Goal: Task Accomplishment & Management: Use online tool/utility

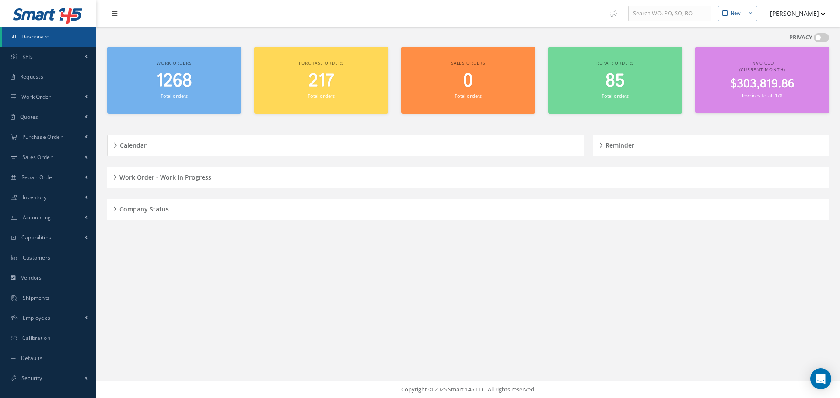
click at [119, 209] on h5 "Company Status" at bounding box center [143, 208] width 52 height 10
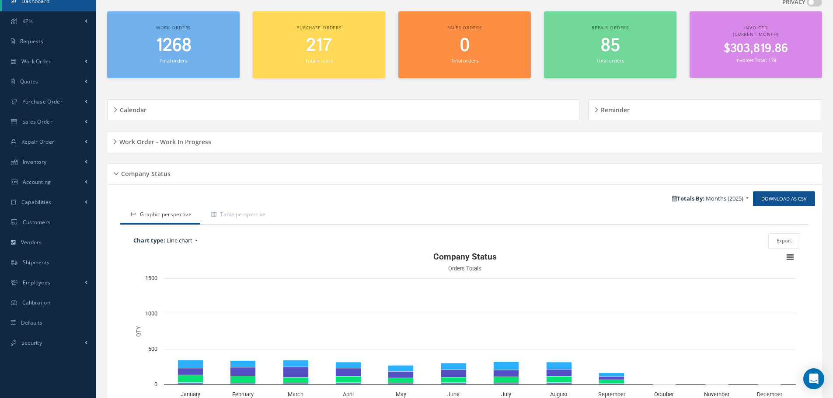
scroll to position [105, 0]
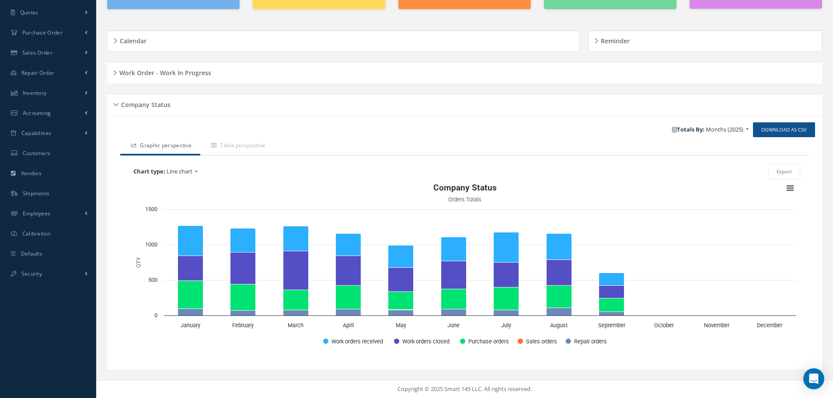
click at [113, 104] on div "Company Status" at bounding box center [464, 105] width 715 height 14
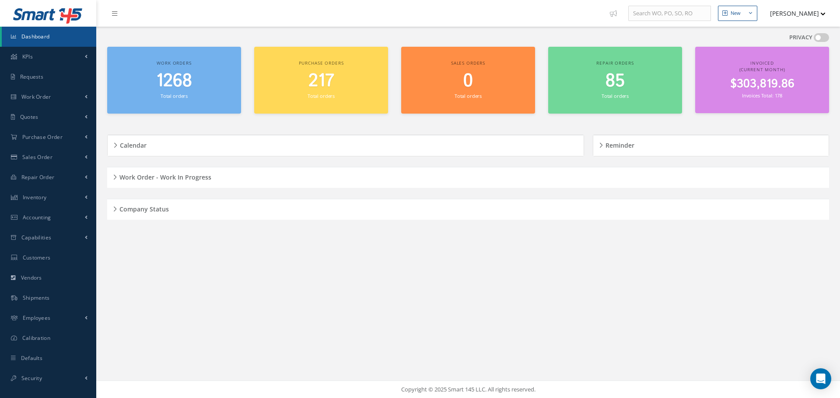
click at [117, 177] on h5 "Work Order - Work In Progress" at bounding box center [164, 176] width 94 height 10
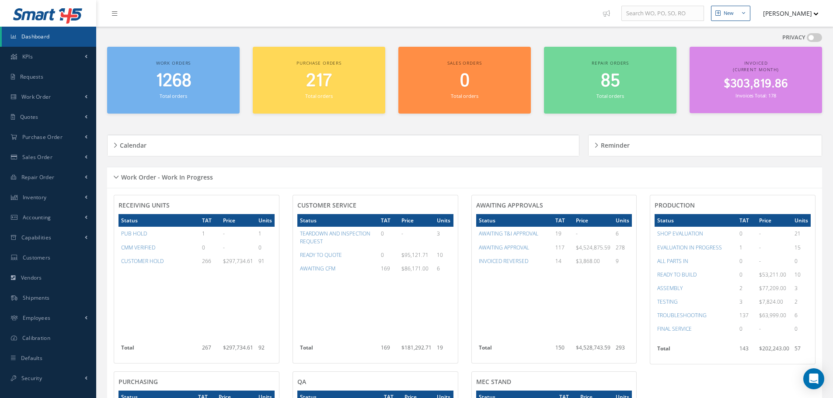
click at [116, 177] on div "Work Order - Work In Progress" at bounding box center [464, 178] width 715 height 14
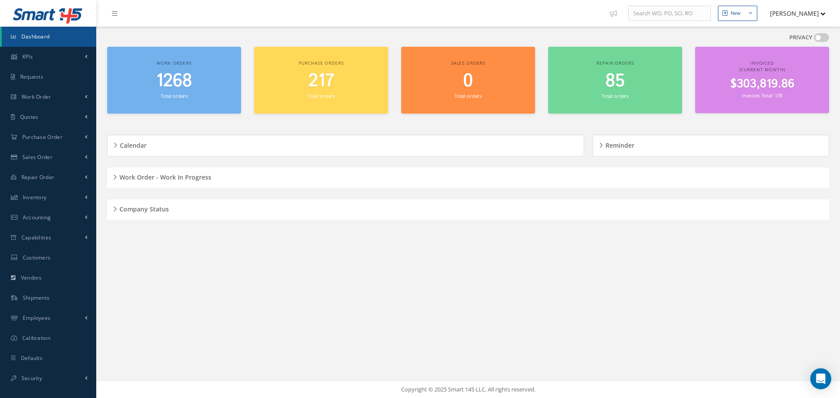
click at [115, 209] on div "Company Status" at bounding box center [468, 210] width 722 height 14
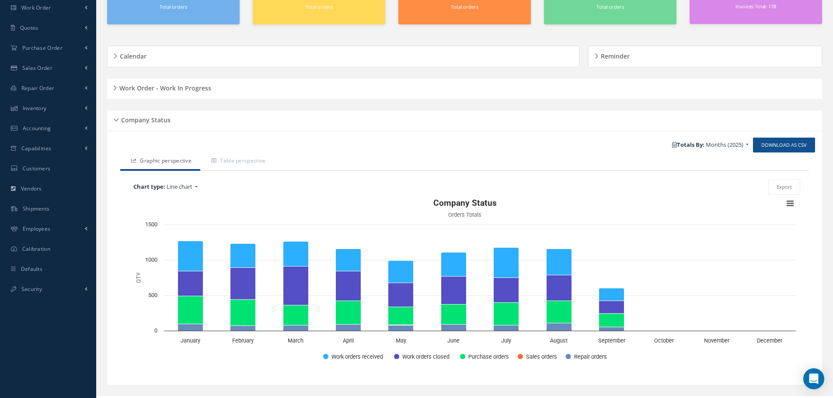
scroll to position [105, 0]
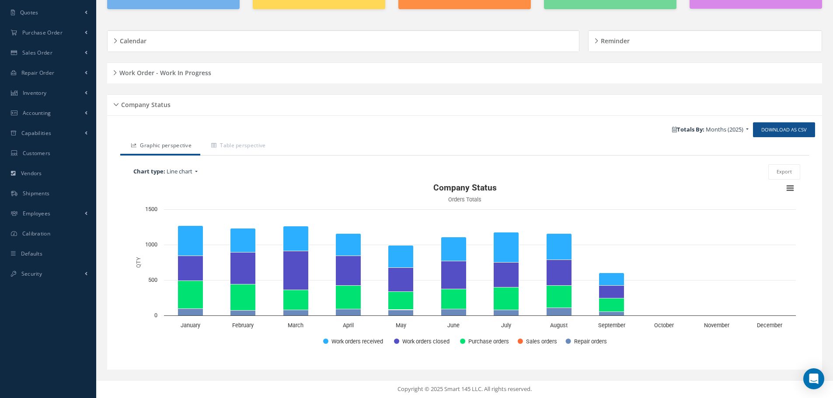
click at [116, 105] on div "Company Status" at bounding box center [464, 105] width 715 height 14
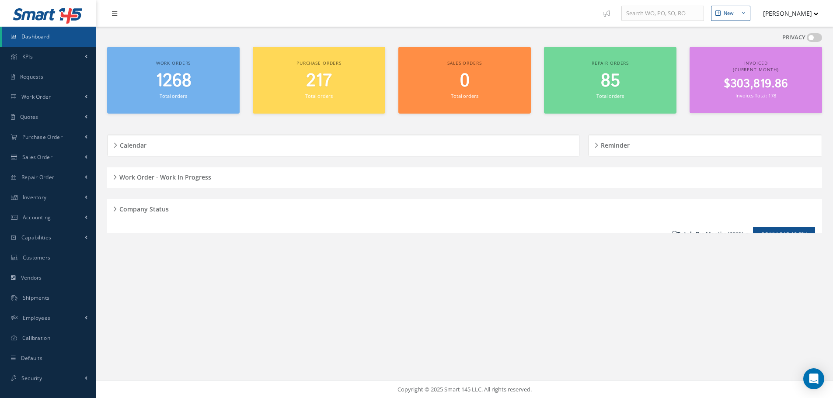
scroll to position [0, 0]
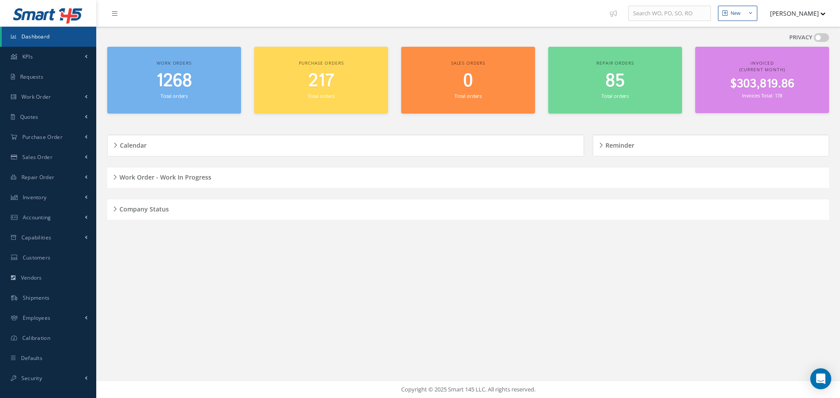
click at [114, 209] on div "Company Status" at bounding box center [468, 210] width 722 height 14
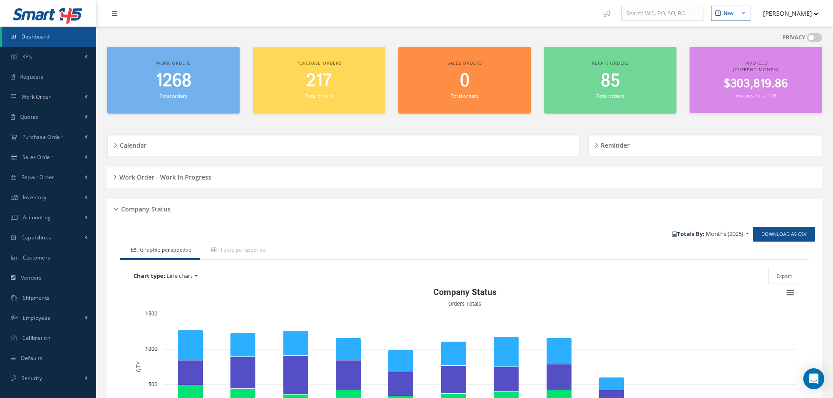
click at [121, 211] on h5 "Company Status" at bounding box center [145, 208] width 52 height 10
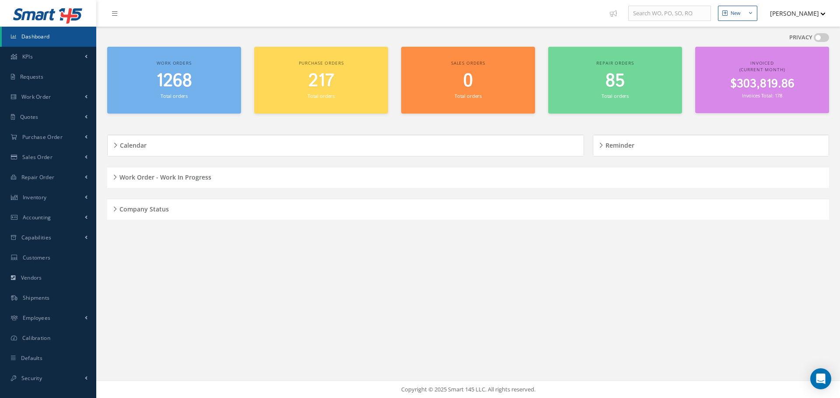
click at [118, 178] on h5 "Work Order - Work In Progress" at bounding box center [164, 176] width 94 height 10
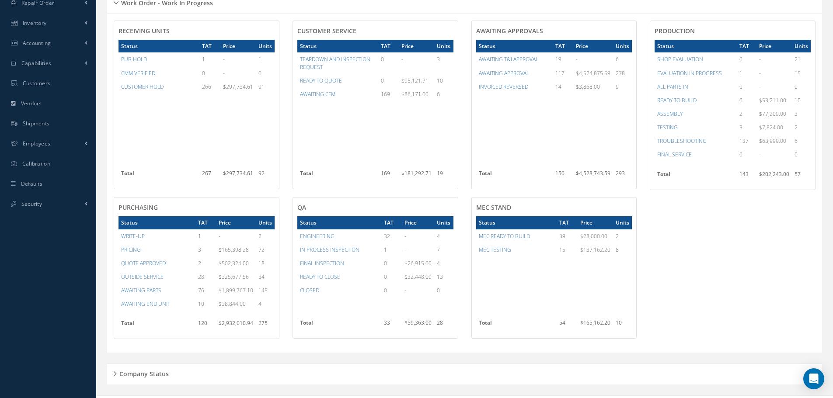
scroll to position [175, 0]
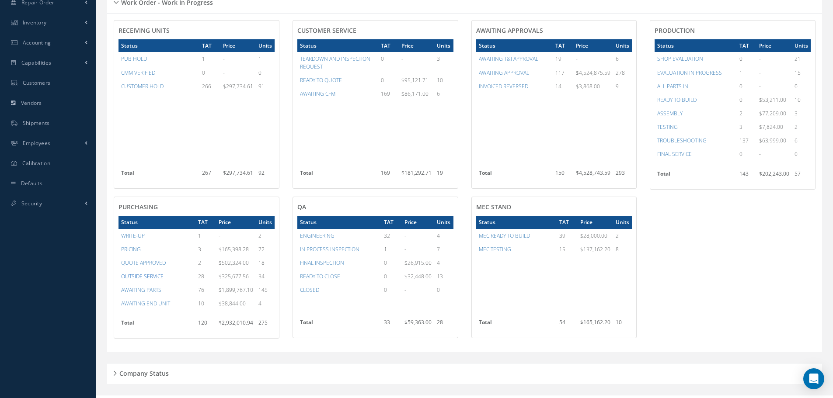
click at [153, 276] on a=32&excludeInternalCustomer=false&excludeInvoicedOrClosed=true&&filtersHidded"] "OUTSIDE SERVICE" at bounding box center [142, 276] width 42 height 7
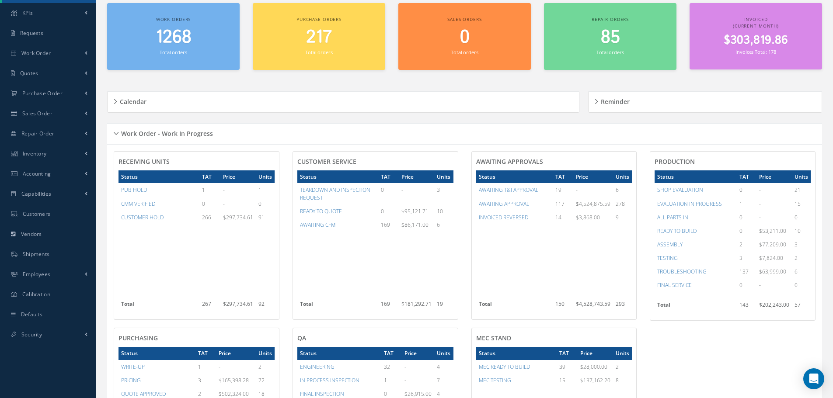
scroll to position [0, 0]
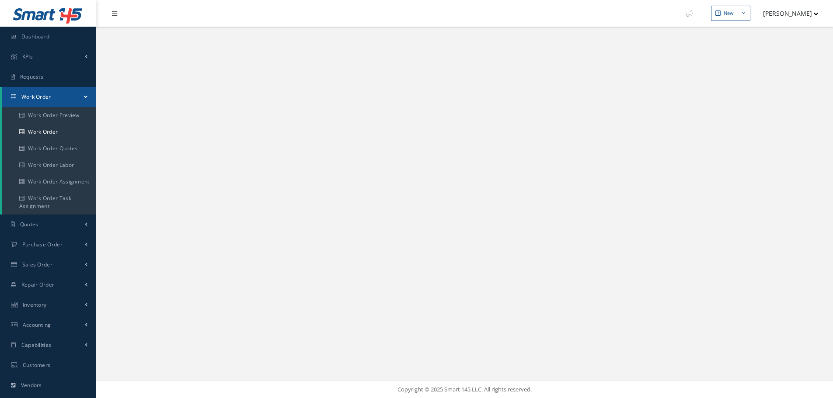
select select "25"
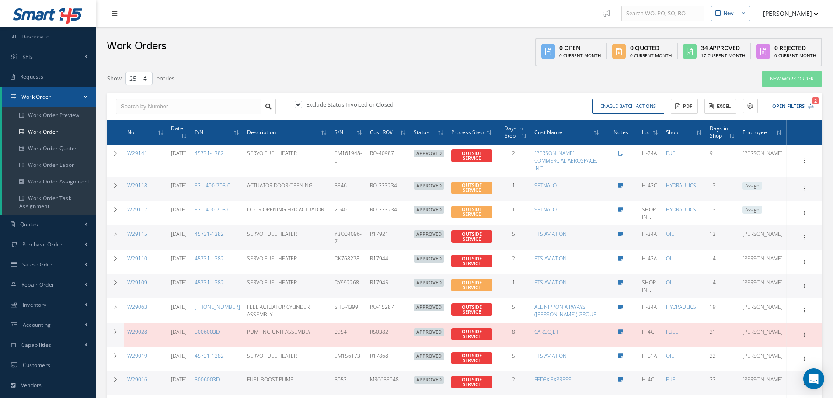
click at [444, 46] on div "Work Orders 0 Open 0 Current Month 0 Quoted 0 Current Month 34 Approved 17 Curr…" at bounding box center [464, 47] width 737 height 40
